Goal: Task Accomplishment & Management: Manage account settings

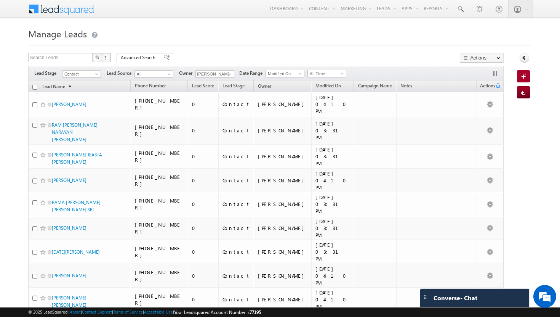
click at [36, 87] on input "checkbox" at bounding box center [34, 87] width 5 height 5
checkbox input "true"
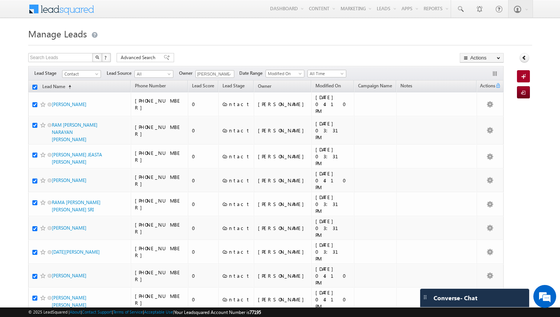
checkbox input "true"
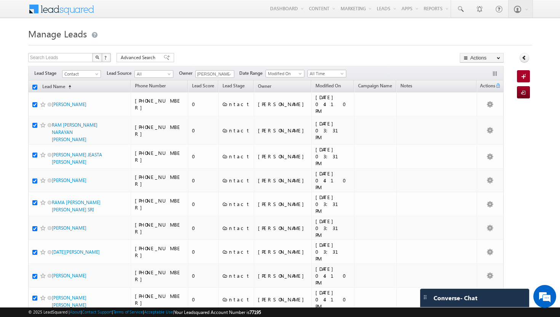
checkbox input "true"
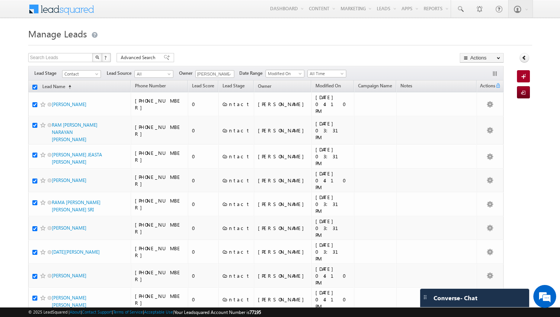
checkbox input "true"
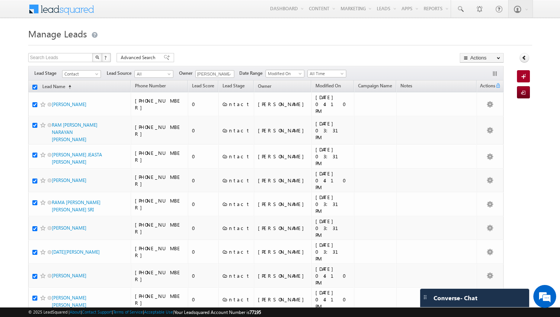
checkbox input "true"
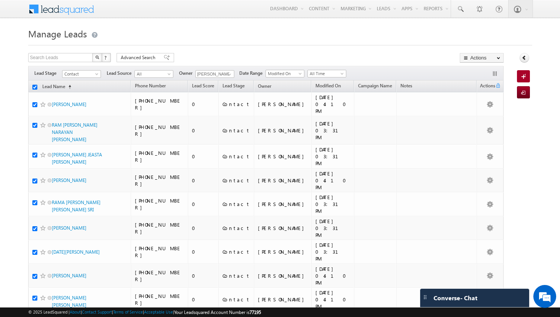
checkbox input "true"
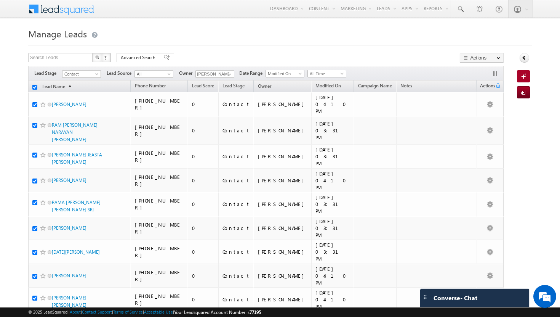
checkbox input "true"
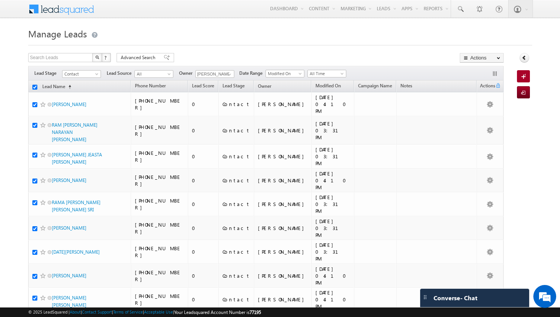
checkbox input "true"
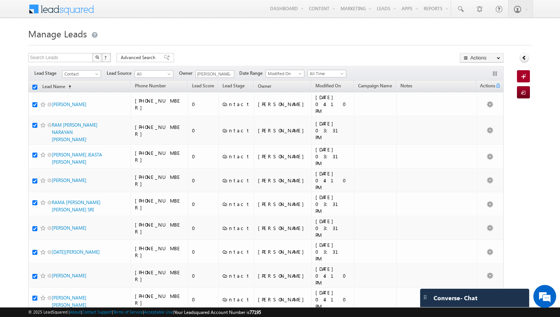
checkbox input "true"
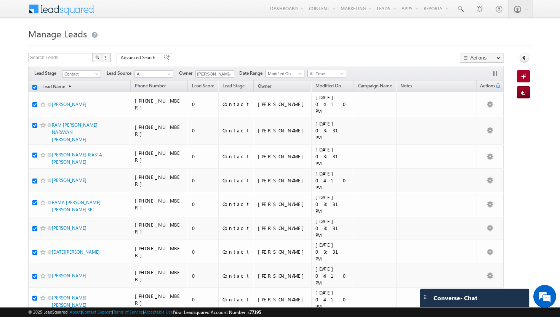
checkbox input "true"
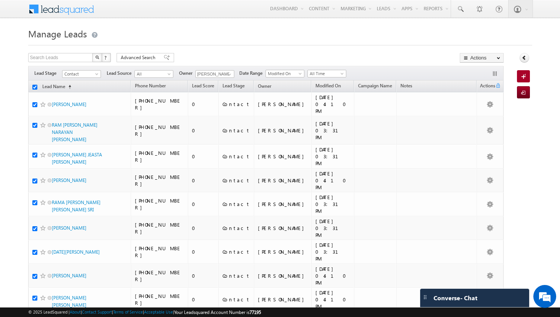
checkbox input "true"
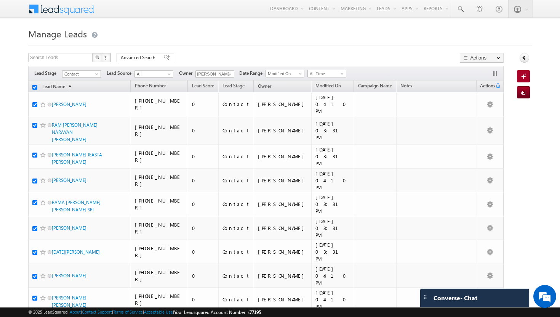
checkbox input "true"
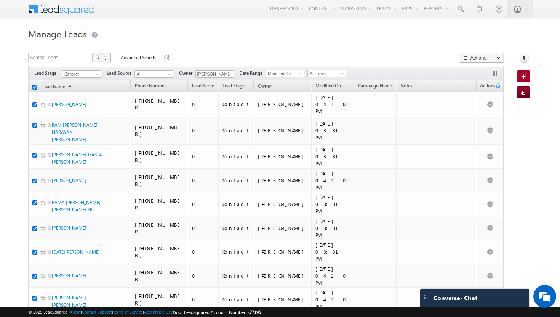
checkbox input "true"
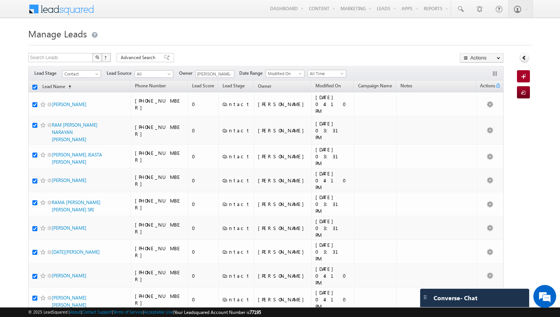
checkbox input "true"
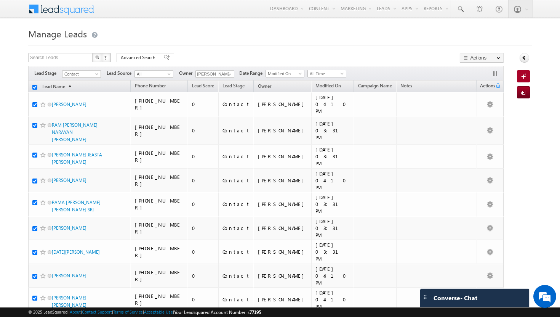
checkbox input "true"
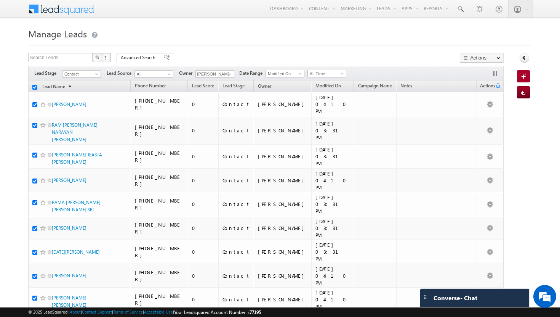
checkbox input "true"
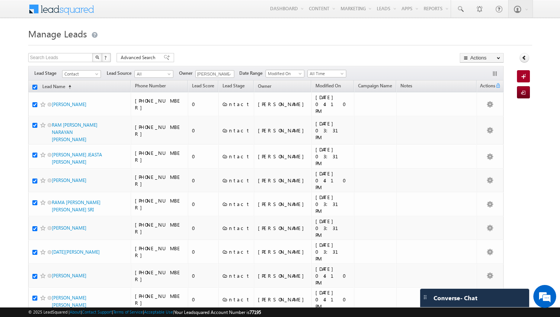
checkbox input "true"
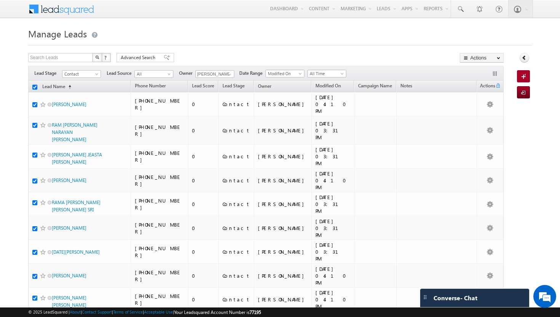
checkbox input "true"
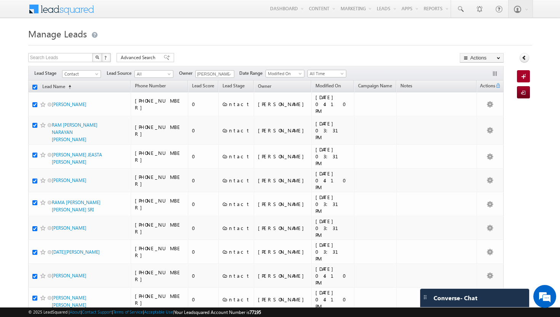
checkbox input "true"
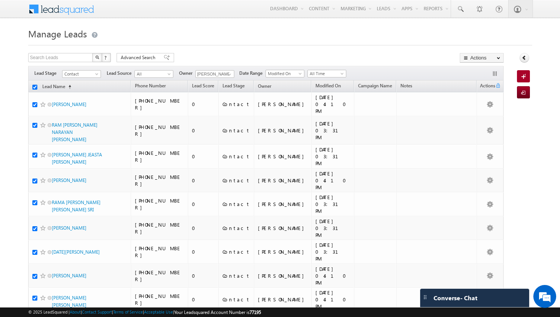
checkbox input "true"
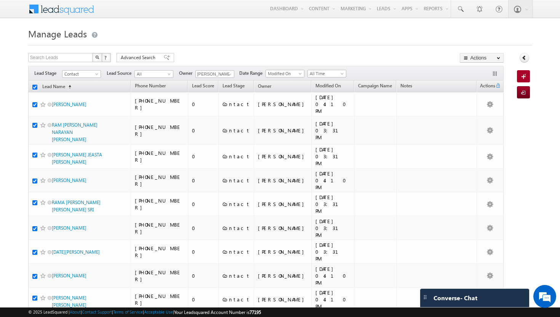
checkbox input "true"
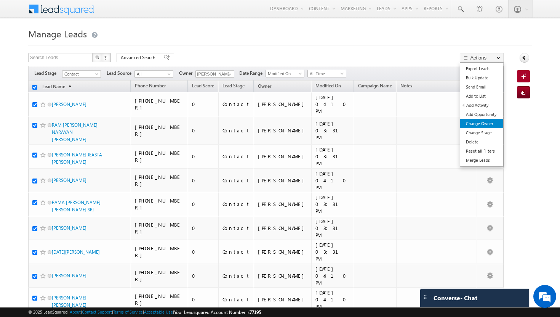
click at [488, 121] on link "Change Owner" at bounding box center [481, 123] width 43 height 9
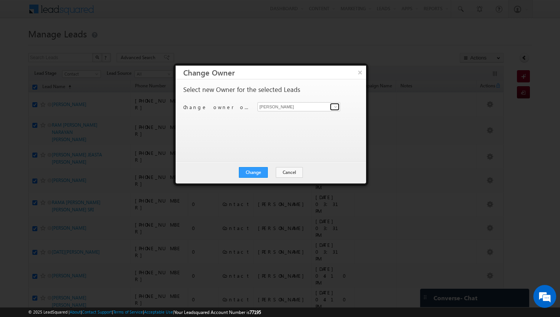
click at [333, 108] on span at bounding box center [336, 107] width 6 height 6
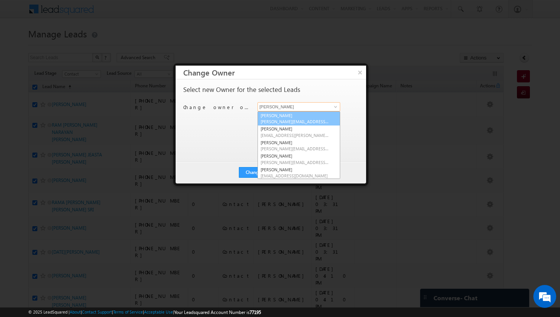
click at [301, 123] on span "[PERSON_NAME][EMAIL_ADDRESS][DOMAIN_NAME]" at bounding box center [295, 122] width 69 height 6
type input "[PERSON_NAME]"
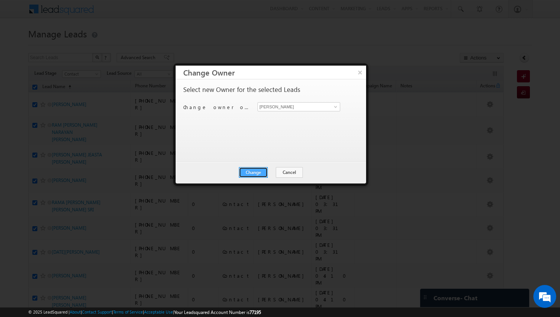
click at [246, 171] on button "Change" at bounding box center [253, 172] width 29 height 11
click at [266, 172] on button "Close" at bounding box center [272, 172] width 24 height 11
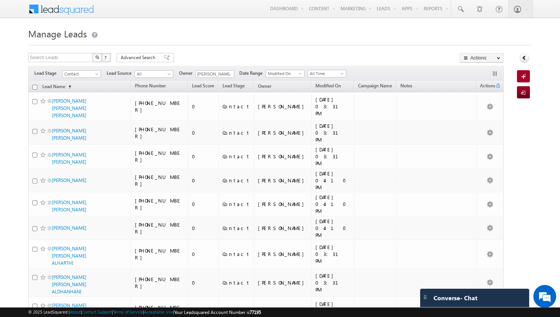
click at [35, 87] on input "checkbox" at bounding box center [34, 87] width 5 height 5
checkbox input "true"
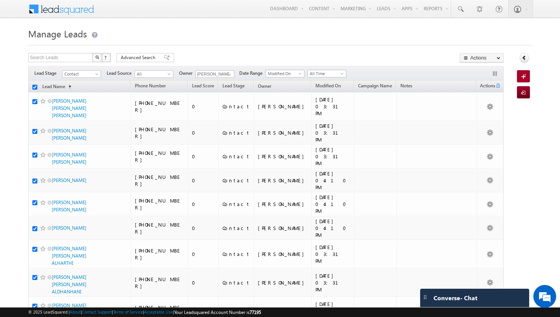
checkbox input "true"
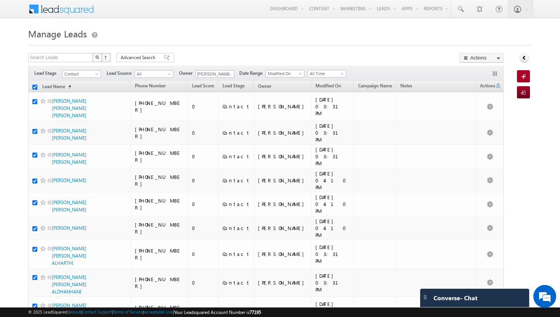
checkbox input "true"
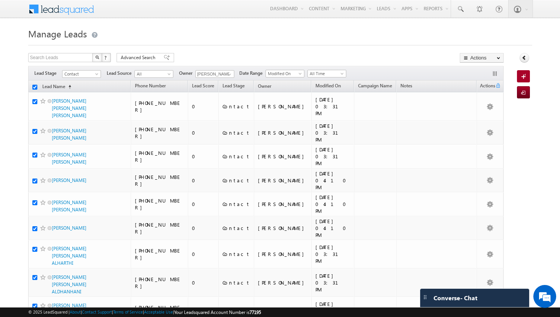
checkbox input "true"
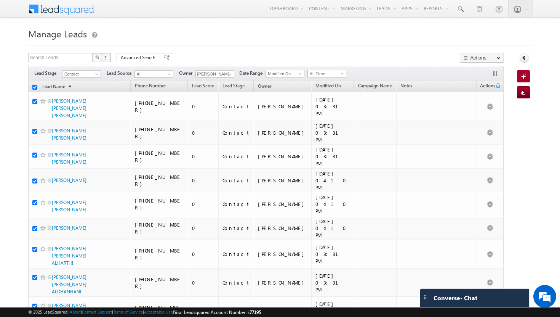
checkbox input "true"
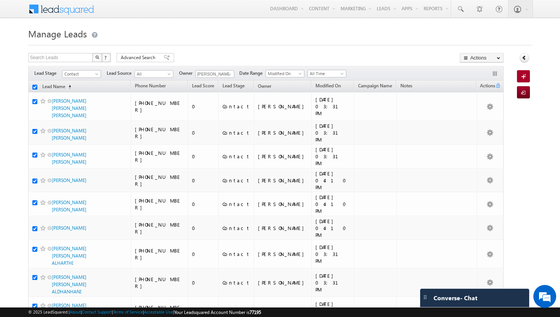
checkbox input "true"
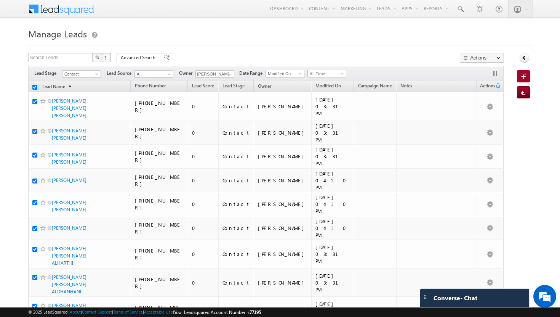
checkbox input "true"
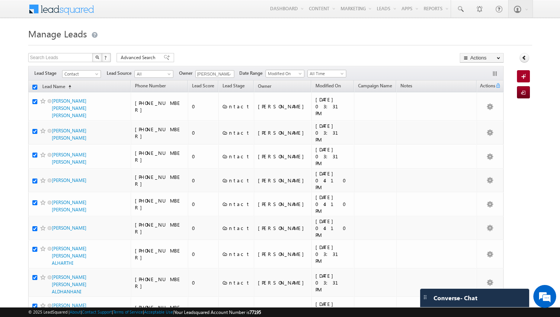
checkbox input "true"
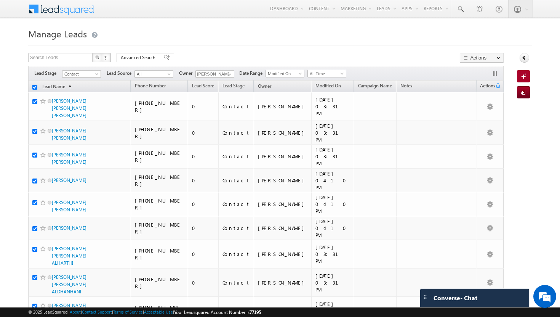
checkbox input "true"
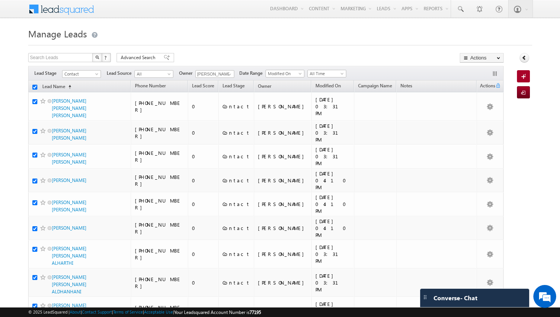
checkbox input "true"
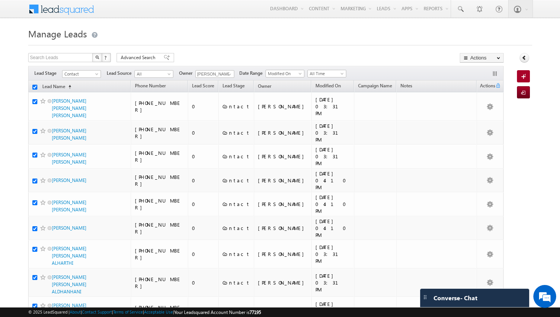
checkbox input "true"
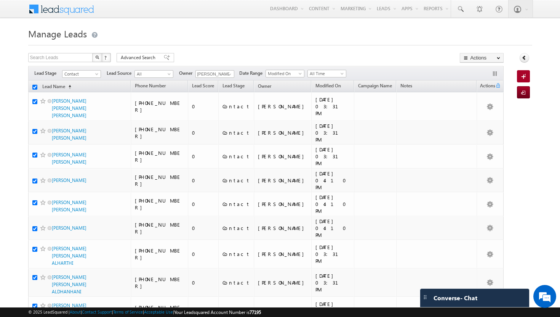
checkbox input "true"
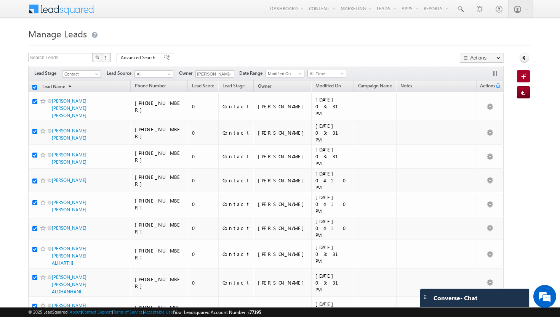
checkbox input "true"
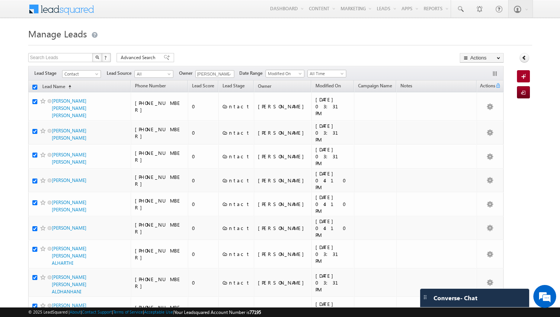
checkbox input "true"
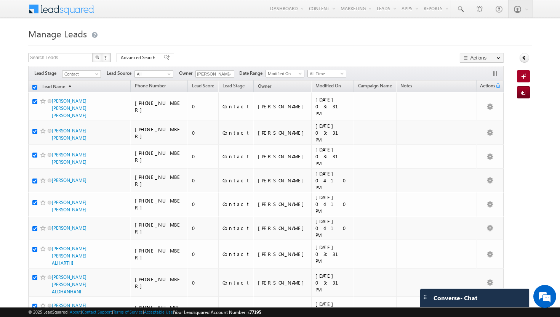
checkbox input "true"
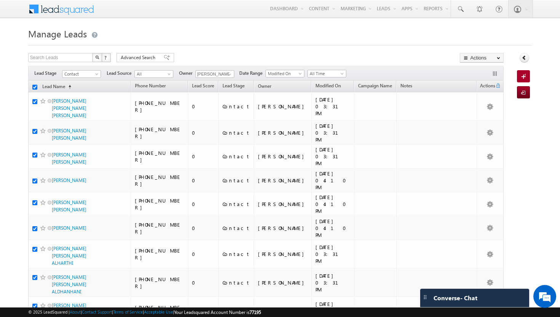
checkbox input "true"
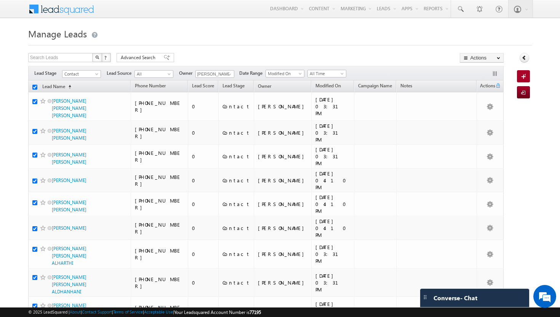
checkbox input "true"
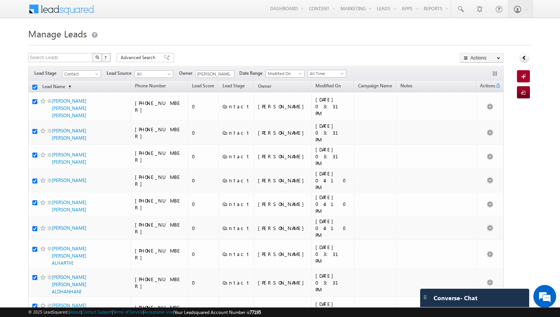
checkbox input "true"
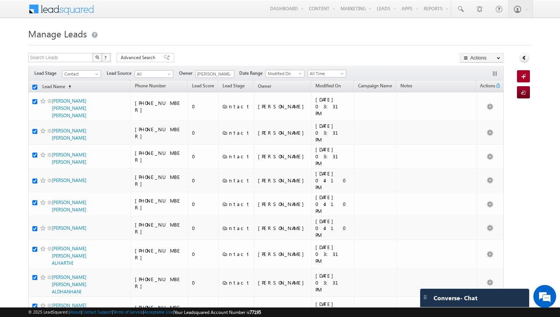
checkbox input "true"
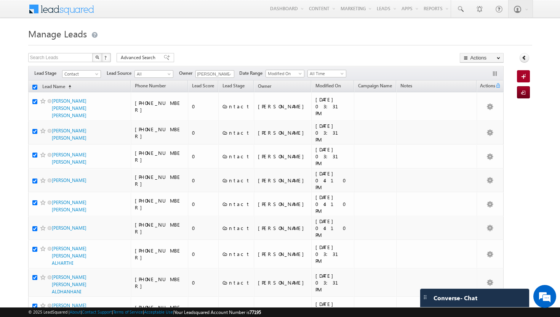
checkbox input "true"
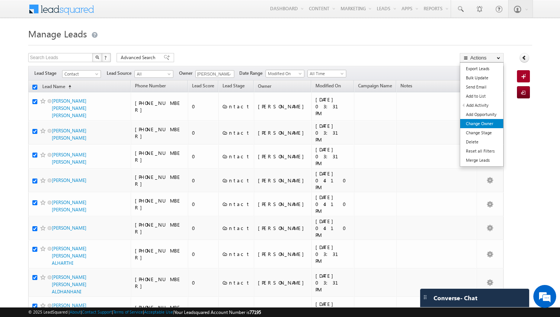
click at [486, 126] on link "Change Owner" at bounding box center [481, 123] width 43 height 9
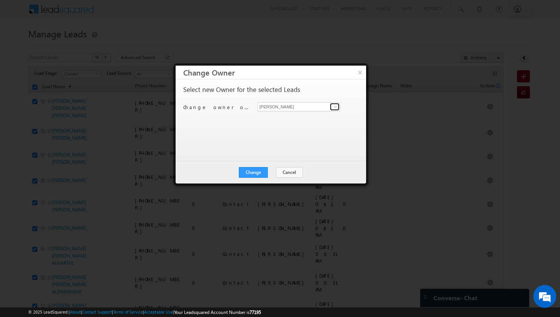
click at [333, 106] on span at bounding box center [336, 107] width 6 height 6
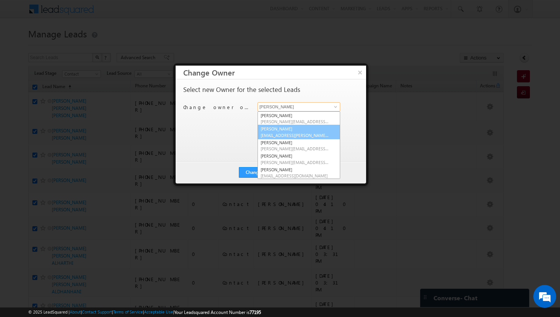
click at [309, 129] on link "Afeef Mohammad [EMAIL_ADDRESS][PERSON_NAME][DOMAIN_NAME]" at bounding box center [299, 132] width 83 height 14
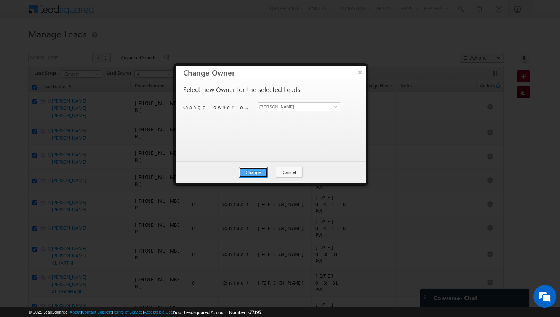
click at [264, 172] on button "Change" at bounding box center [253, 172] width 29 height 11
click at [274, 172] on button "Close" at bounding box center [272, 172] width 24 height 11
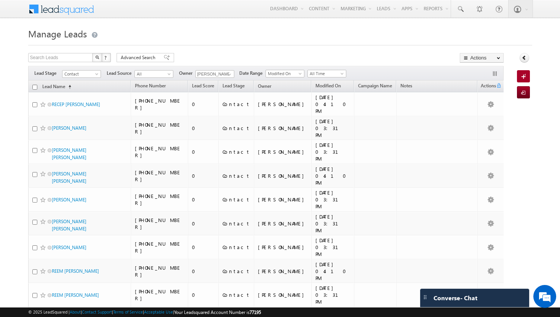
click at [35, 88] on input "checkbox" at bounding box center [34, 87] width 5 height 5
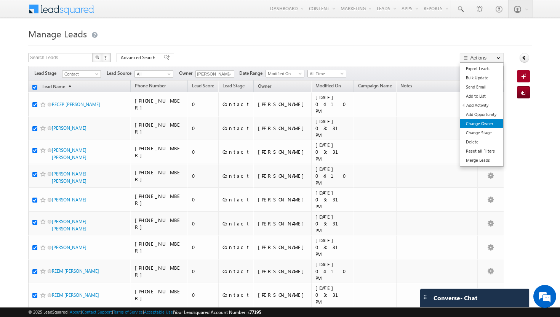
click at [485, 125] on link "Change Owner" at bounding box center [481, 123] width 43 height 9
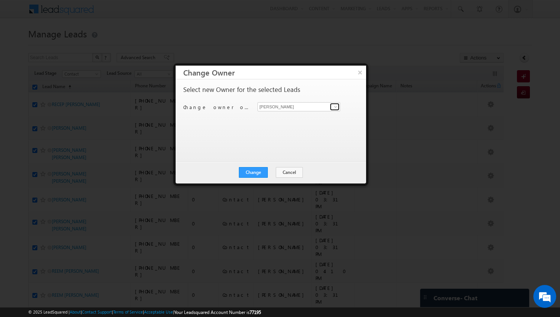
click at [336, 107] on span at bounding box center [336, 107] width 6 height 6
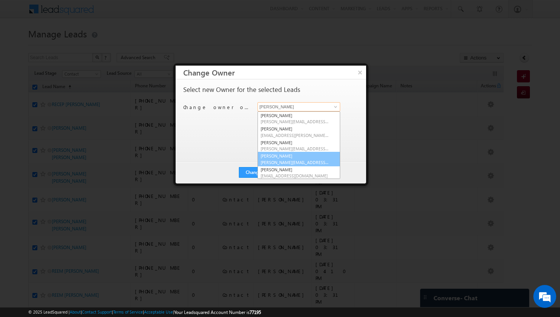
click at [293, 155] on link "[PERSON_NAME] Tp [EMAIL_ADDRESS][DOMAIN_NAME]" at bounding box center [299, 159] width 83 height 14
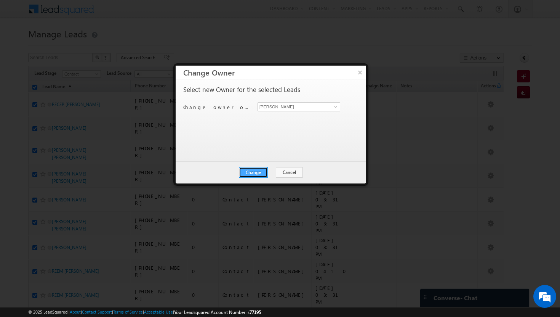
click at [261, 173] on button "Change" at bounding box center [253, 172] width 29 height 11
click at [276, 170] on button "Close" at bounding box center [272, 172] width 24 height 11
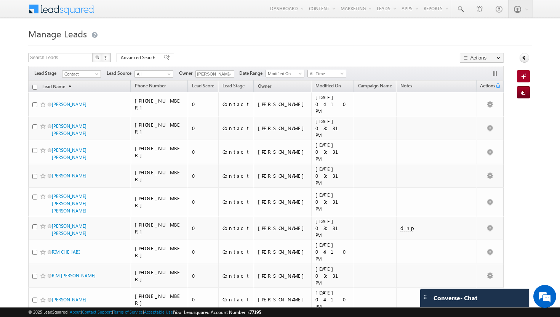
click at [35, 88] on input "checkbox" at bounding box center [34, 87] width 5 height 5
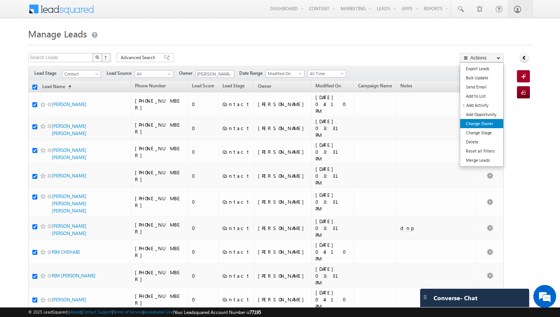
click at [493, 123] on link "Change Owner" at bounding box center [481, 123] width 43 height 9
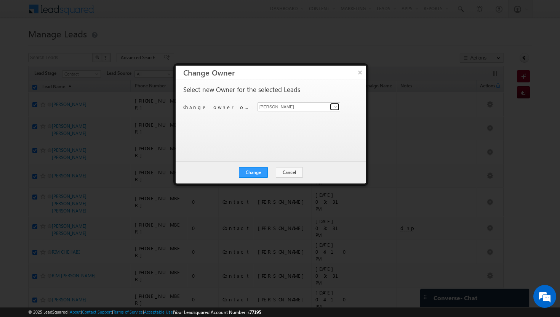
click at [334, 104] on span at bounding box center [336, 107] width 6 height 6
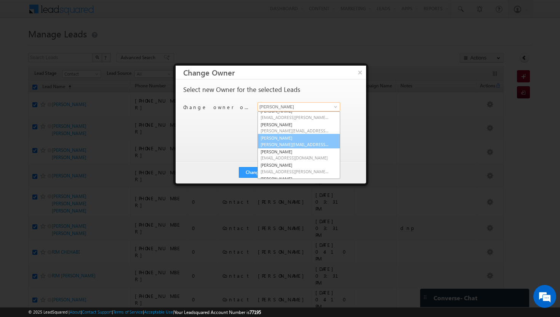
scroll to position [18, 0]
click at [295, 155] on span "[EMAIL_ADDRESS][DOMAIN_NAME]" at bounding box center [295, 158] width 69 height 6
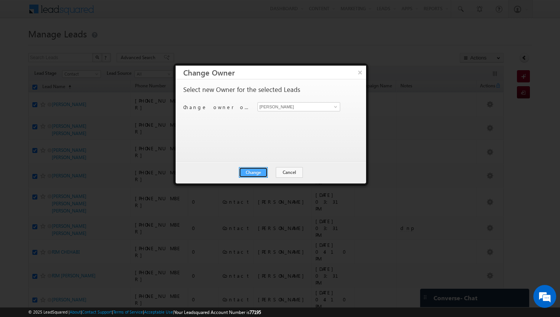
click at [256, 173] on button "Change" at bounding box center [253, 172] width 29 height 11
click at [275, 172] on button "Close" at bounding box center [272, 172] width 24 height 11
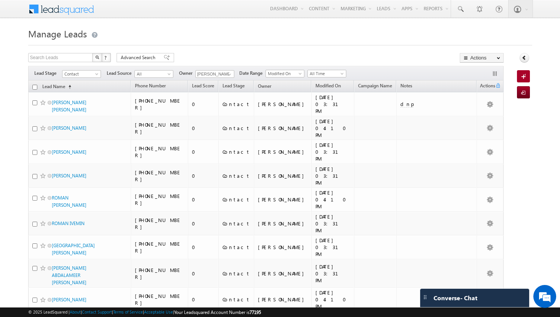
click at [35, 86] on input "checkbox" at bounding box center [34, 87] width 5 height 5
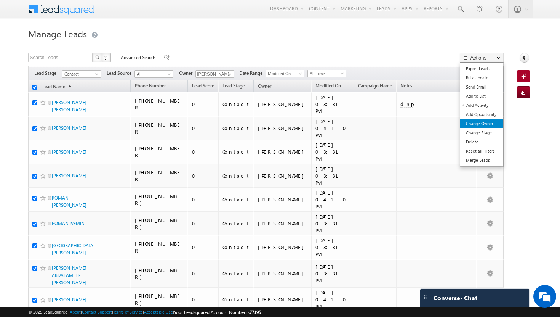
click at [493, 126] on link "Change Owner" at bounding box center [481, 123] width 43 height 9
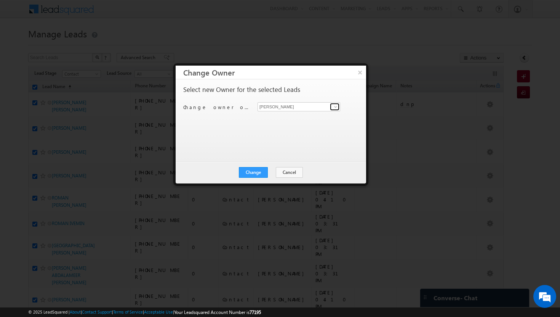
click at [338, 107] on span at bounding box center [336, 107] width 6 height 6
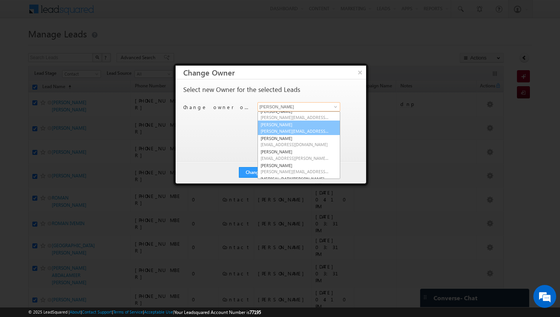
scroll to position [37, 0]
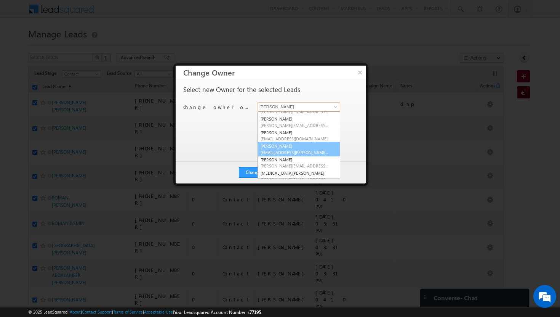
click at [290, 151] on span "[EMAIL_ADDRESS][PERSON_NAME][DOMAIN_NAME]" at bounding box center [295, 152] width 69 height 6
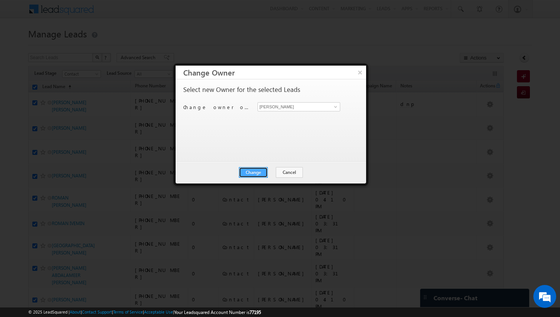
click at [267, 170] on button "Change" at bounding box center [253, 172] width 29 height 11
click at [276, 171] on button "Close" at bounding box center [272, 172] width 24 height 11
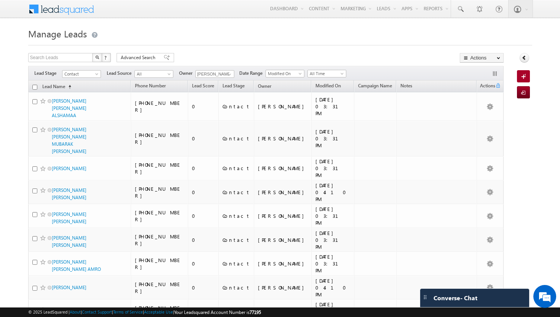
click at [34, 89] on input "checkbox" at bounding box center [34, 87] width 5 height 5
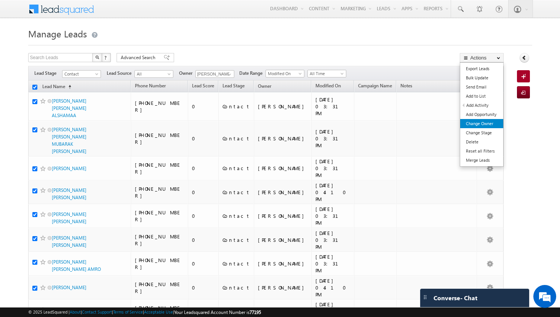
click at [487, 124] on link "Change Owner" at bounding box center [481, 123] width 43 height 9
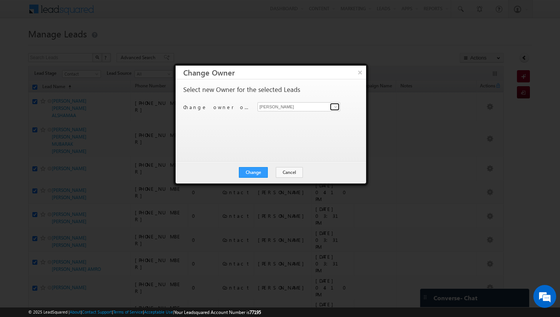
click at [334, 107] on span at bounding box center [336, 107] width 6 height 6
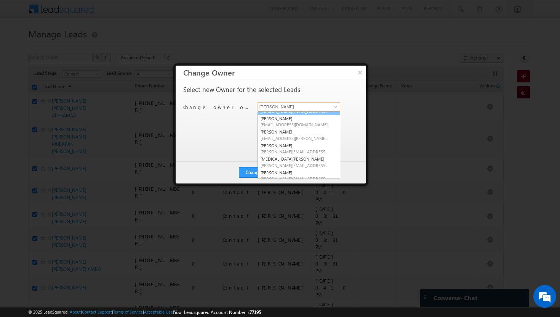
scroll to position [52, 0]
click at [292, 161] on link "[MEDICAL_DATA][PERSON_NAME] [MEDICAL_DATA][PERSON_NAME][EMAIL_ADDRESS][DOMAIN_N…" at bounding box center [299, 161] width 83 height 14
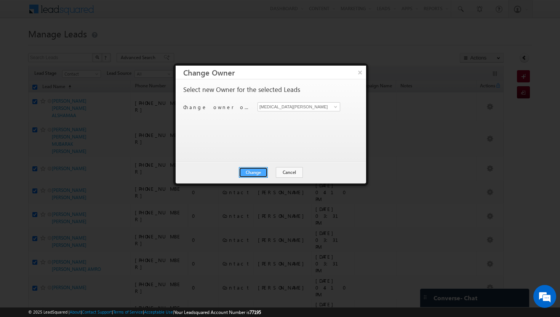
click at [262, 173] on button "Change" at bounding box center [253, 172] width 29 height 11
click at [274, 172] on button "Close" at bounding box center [272, 172] width 24 height 11
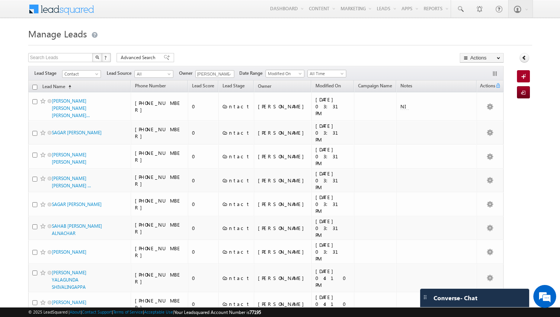
click at [34, 87] on input "checkbox" at bounding box center [34, 87] width 5 height 5
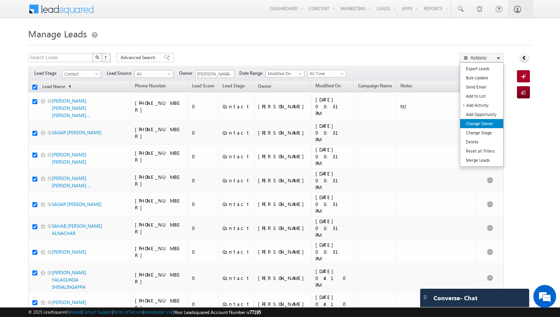
click at [484, 125] on link "Change Owner" at bounding box center [481, 123] width 43 height 9
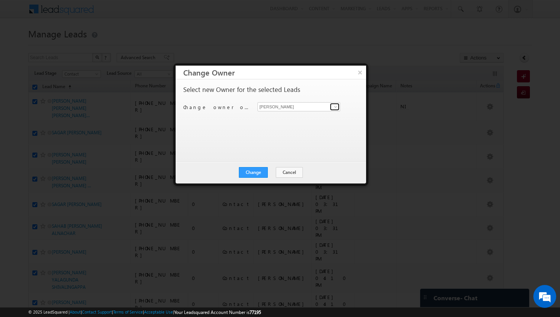
click at [335, 104] on span at bounding box center [336, 107] width 6 height 6
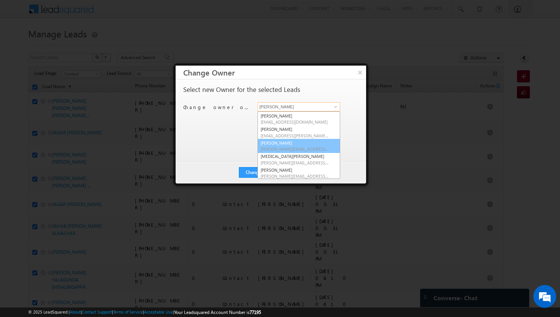
scroll to position [69, 0]
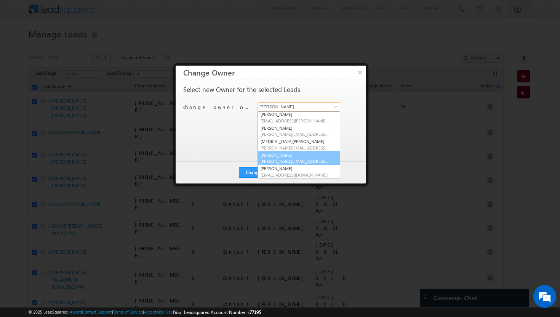
click at [314, 155] on link "[PERSON_NAME] [PERSON_NAME][EMAIL_ADDRESS][DOMAIN_NAME]" at bounding box center [299, 158] width 83 height 14
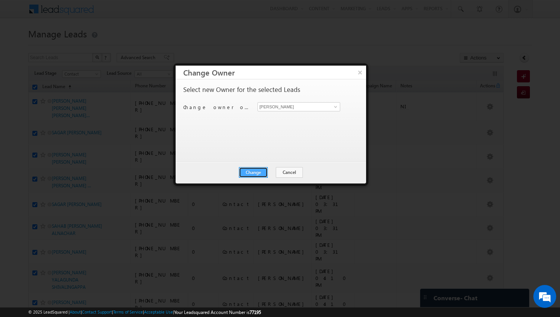
click at [260, 171] on button "Change" at bounding box center [253, 172] width 29 height 11
click at [272, 172] on button "Close" at bounding box center [272, 172] width 24 height 11
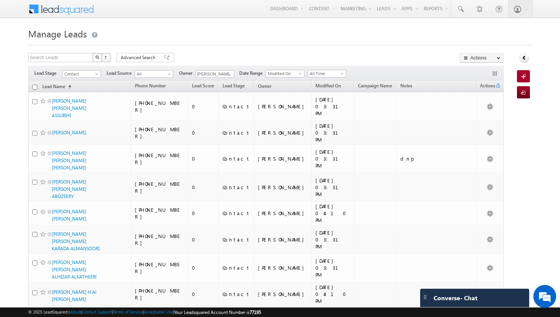
click at [34, 88] on input "checkbox" at bounding box center [34, 87] width 5 height 5
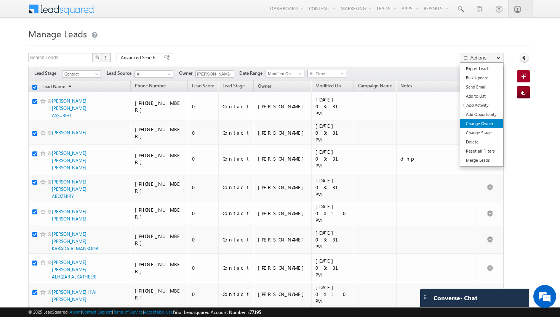
click at [487, 123] on link "Change Owner" at bounding box center [481, 123] width 43 height 9
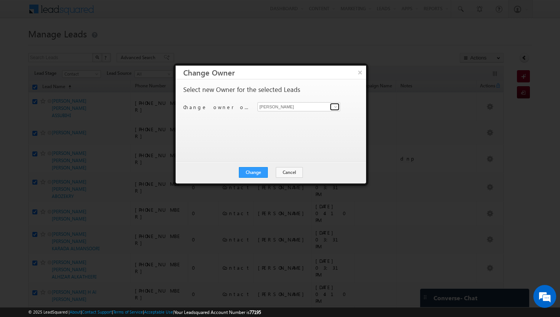
click at [337, 106] on span at bounding box center [336, 107] width 6 height 6
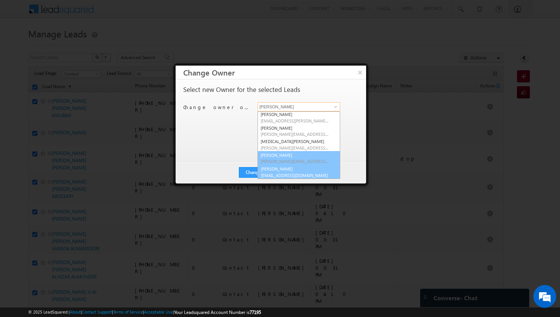
scroll to position [69, 0]
click at [285, 170] on link "[PERSON_NAME] [PERSON_NAME][EMAIL_ADDRESS][DOMAIN_NAME]" at bounding box center [299, 171] width 83 height 14
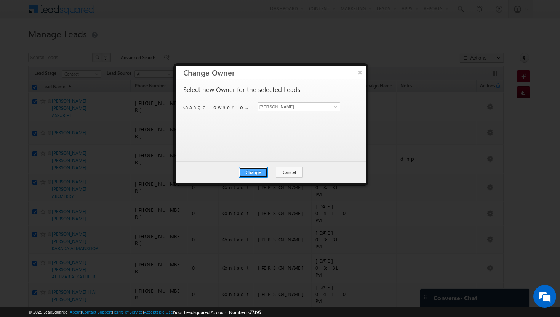
click at [261, 170] on button "Change" at bounding box center [253, 172] width 29 height 11
click at [272, 170] on button "Close" at bounding box center [272, 172] width 24 height 11
